Goal: Task Accomplishment & Management: Manage account settings

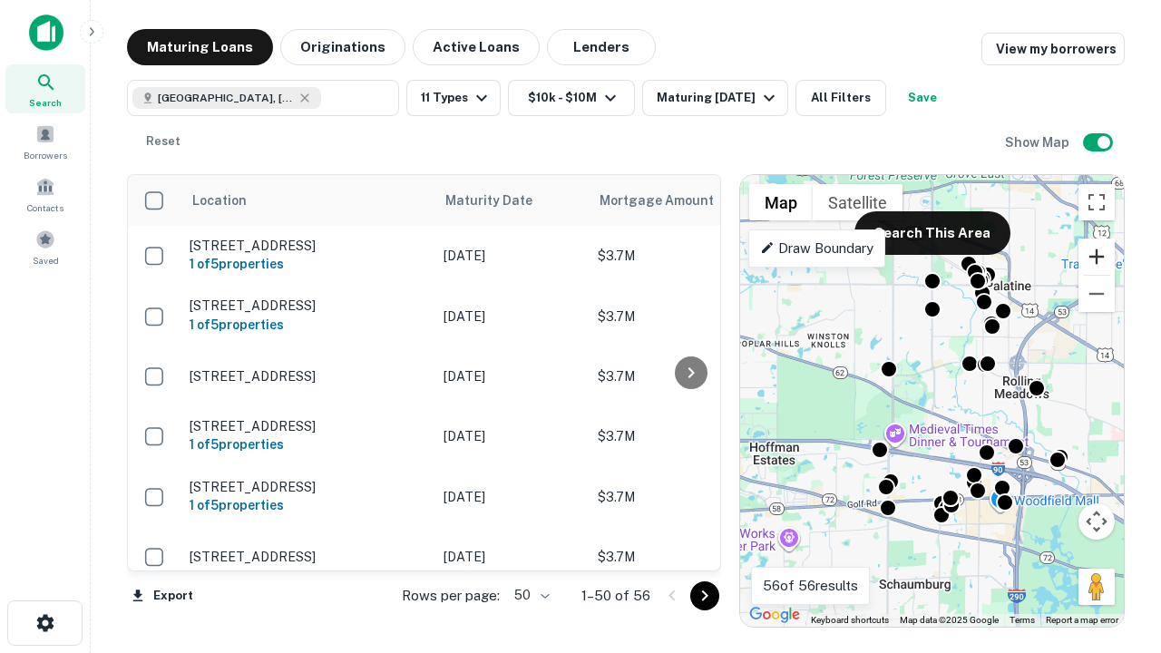
click at [1096, 257] on button "Zoom in" at bounding box center [1096, 256] width 36 height 36
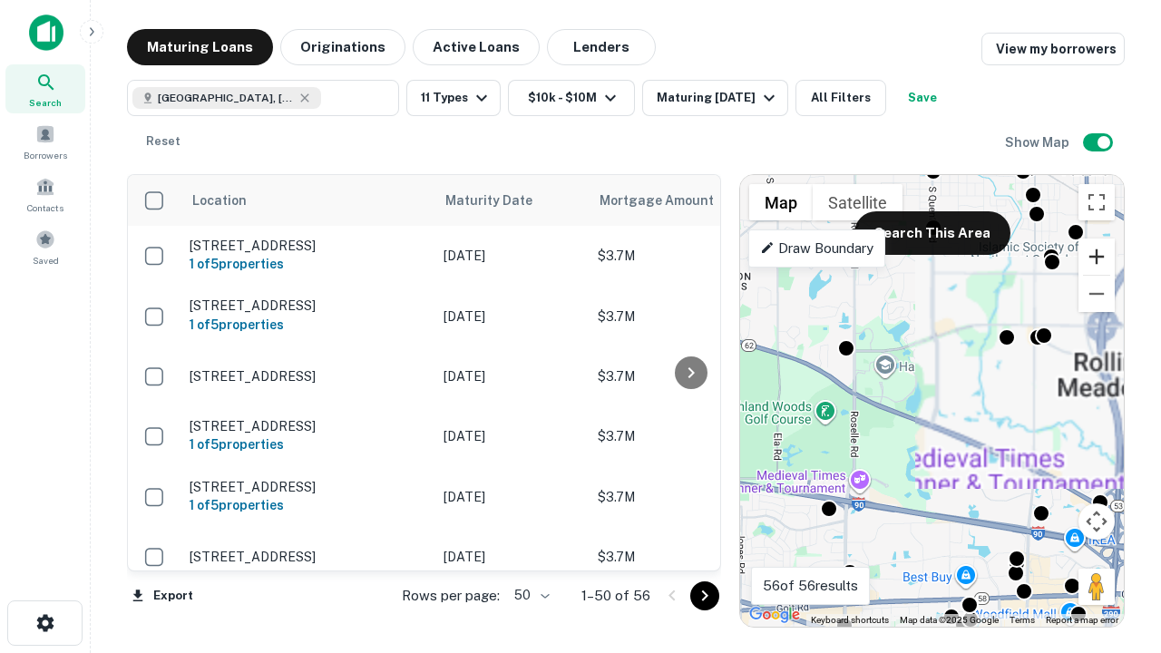
click at [1096, 257] on button "Zoom in" at bounding box center [1096, 256] width 36 height 36
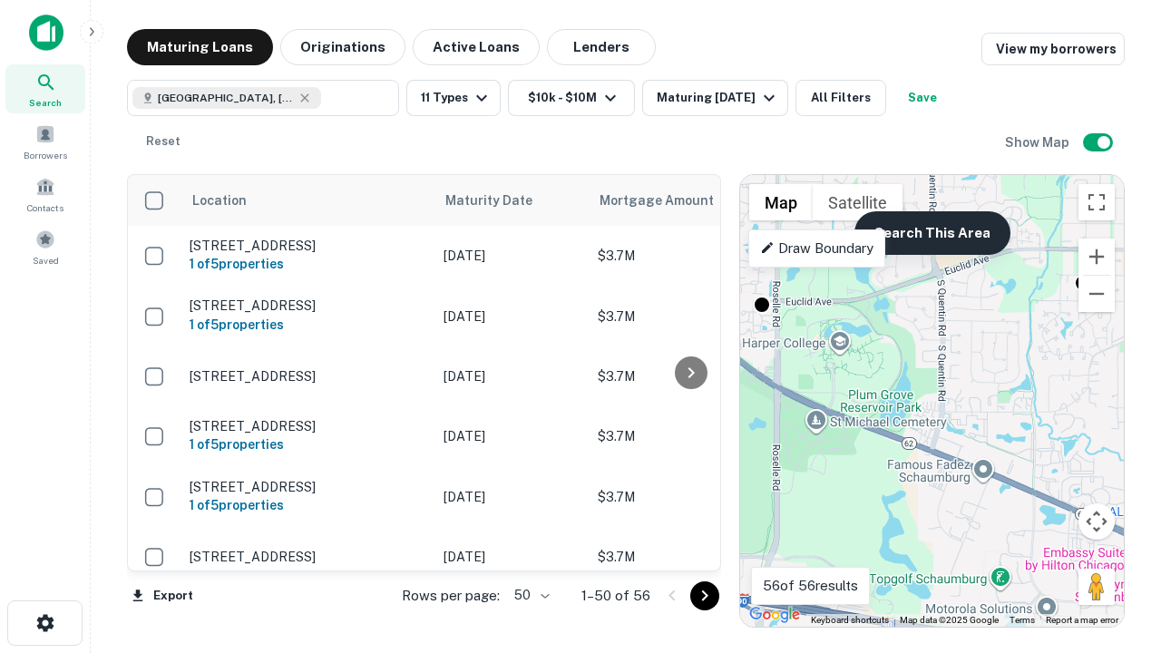
click at [931, 233] on button "Search This Area" at bounding box center [932, 233] width 156 height 44
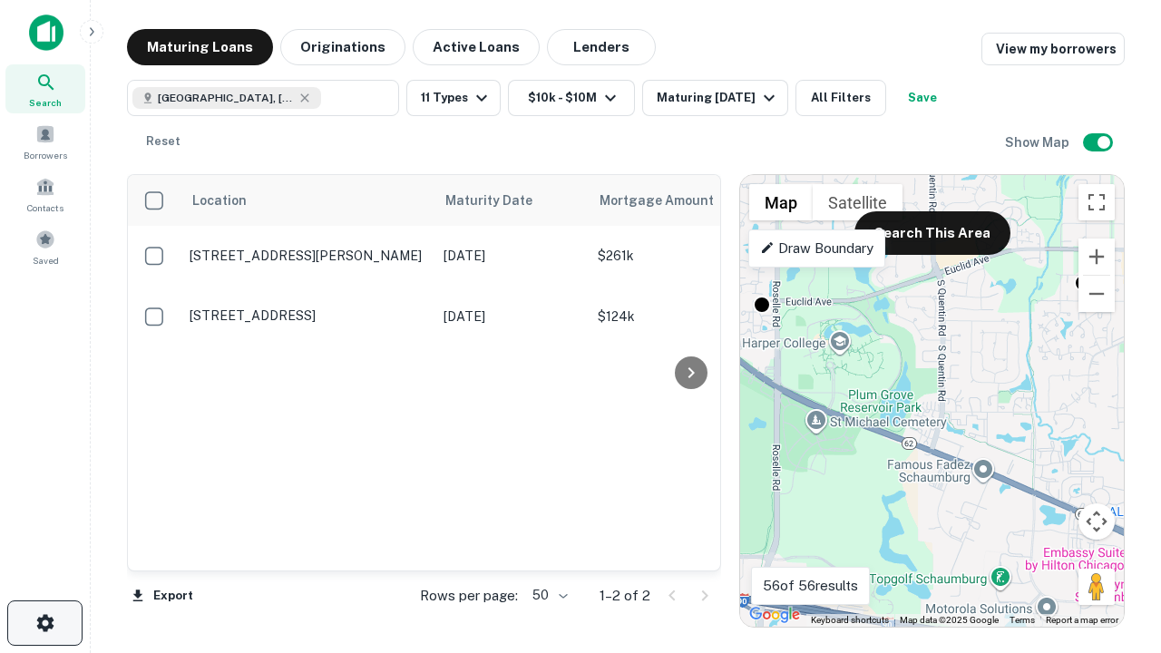
click at [44, 623] on icon "button" at bounding box center [45, 623] width 22 height 22
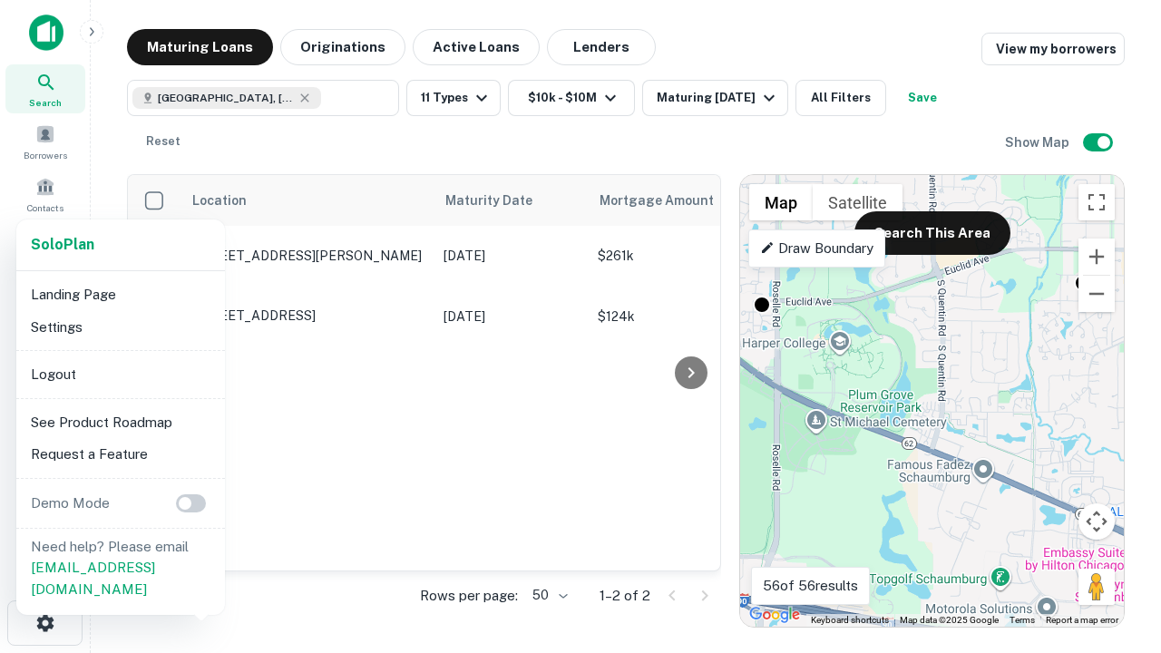
click at [120, 374] on li "Logout" at bounding box center [121, 374] width 194 height 33
